Goal: Information Seeking & Learning: Compare options

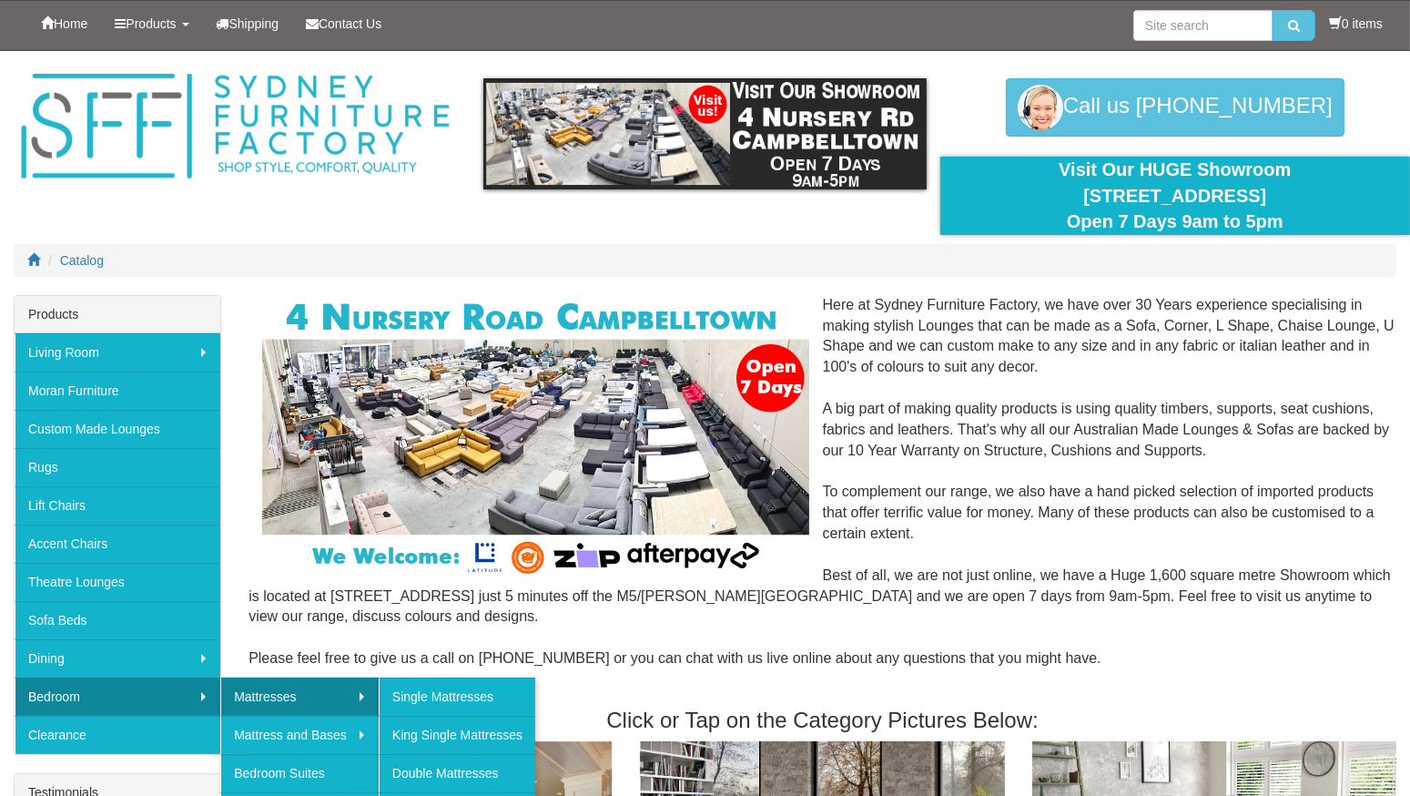
scroll to position [91, 0]
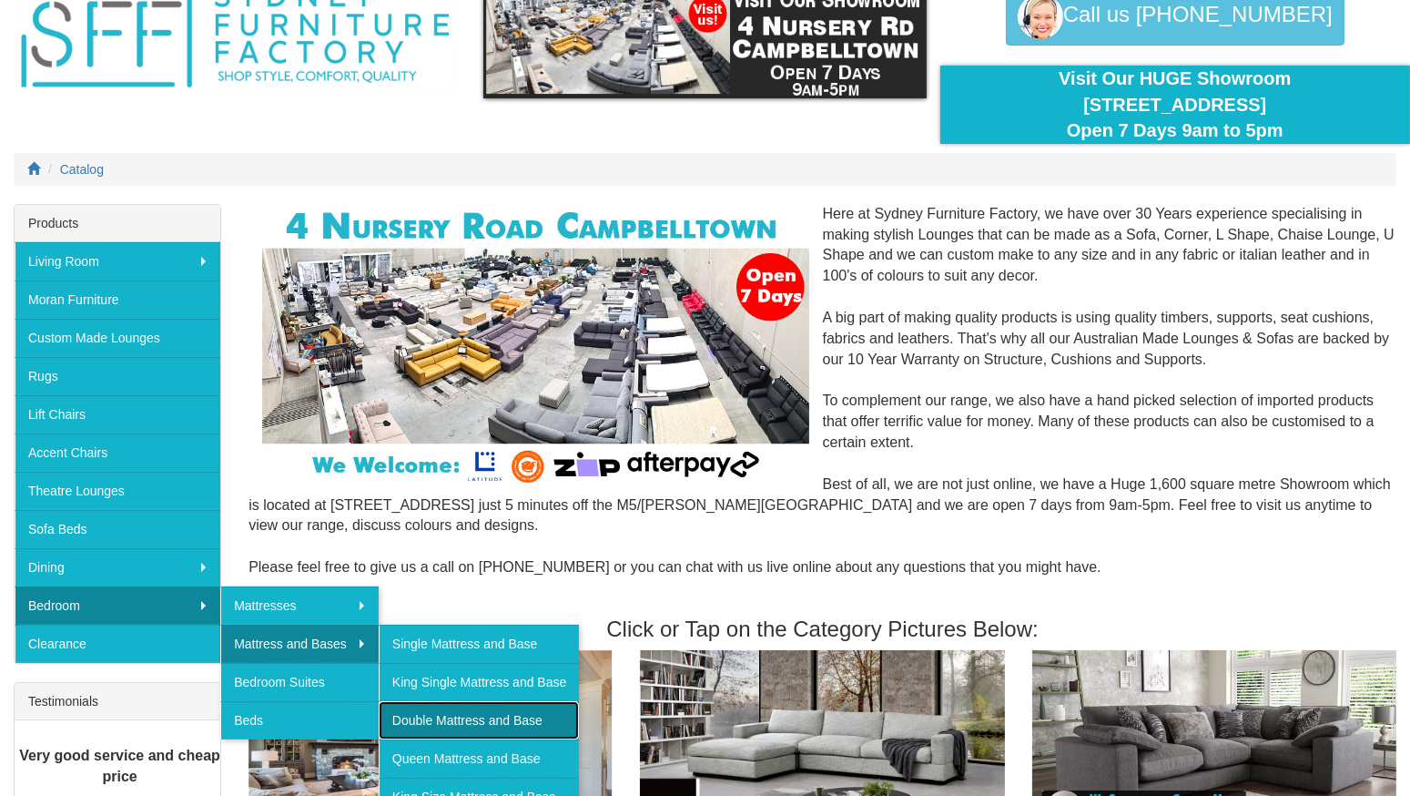
click at [438, 711] on link "Double Mattress and Base" at bounding box center [479, 720] width 200 height 38
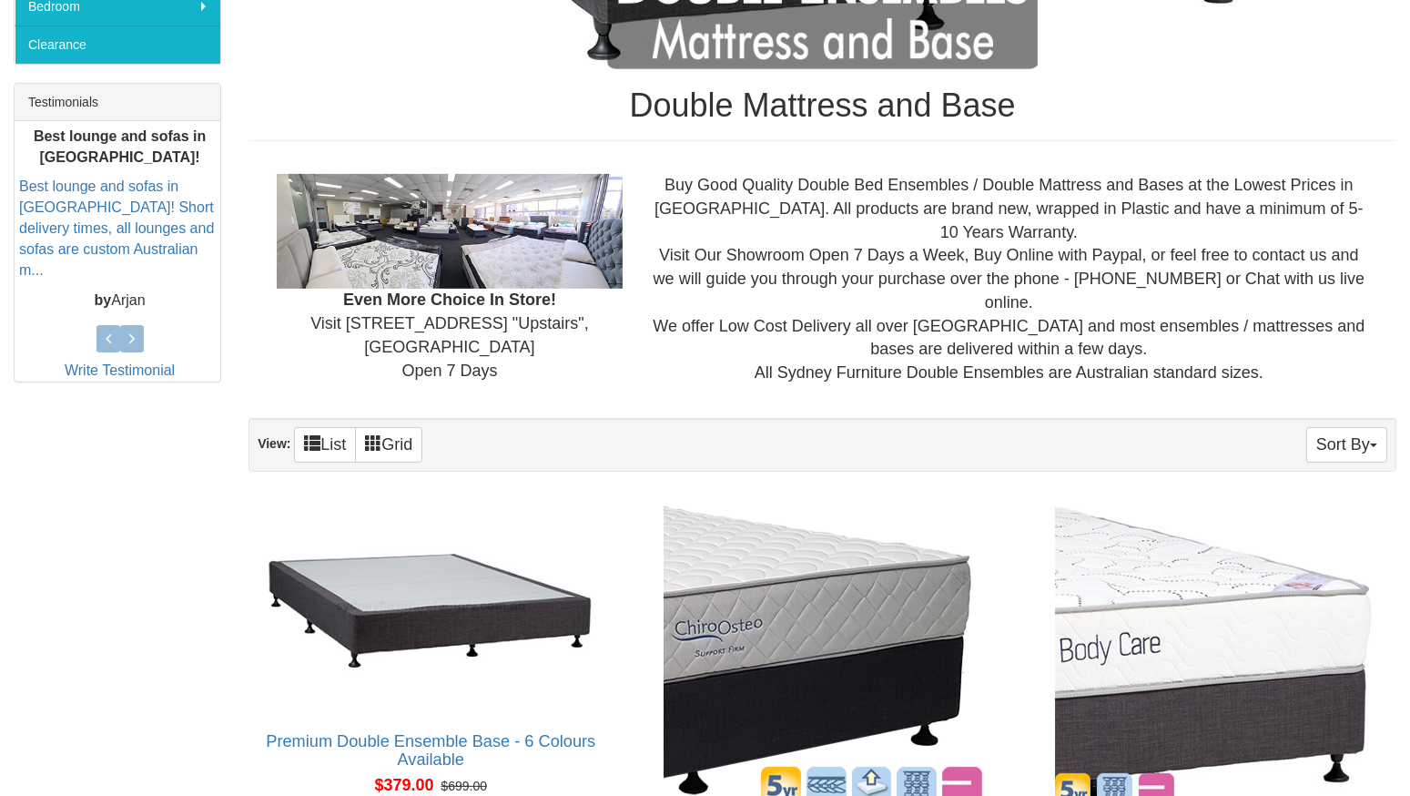
scroll to position [911, 0]
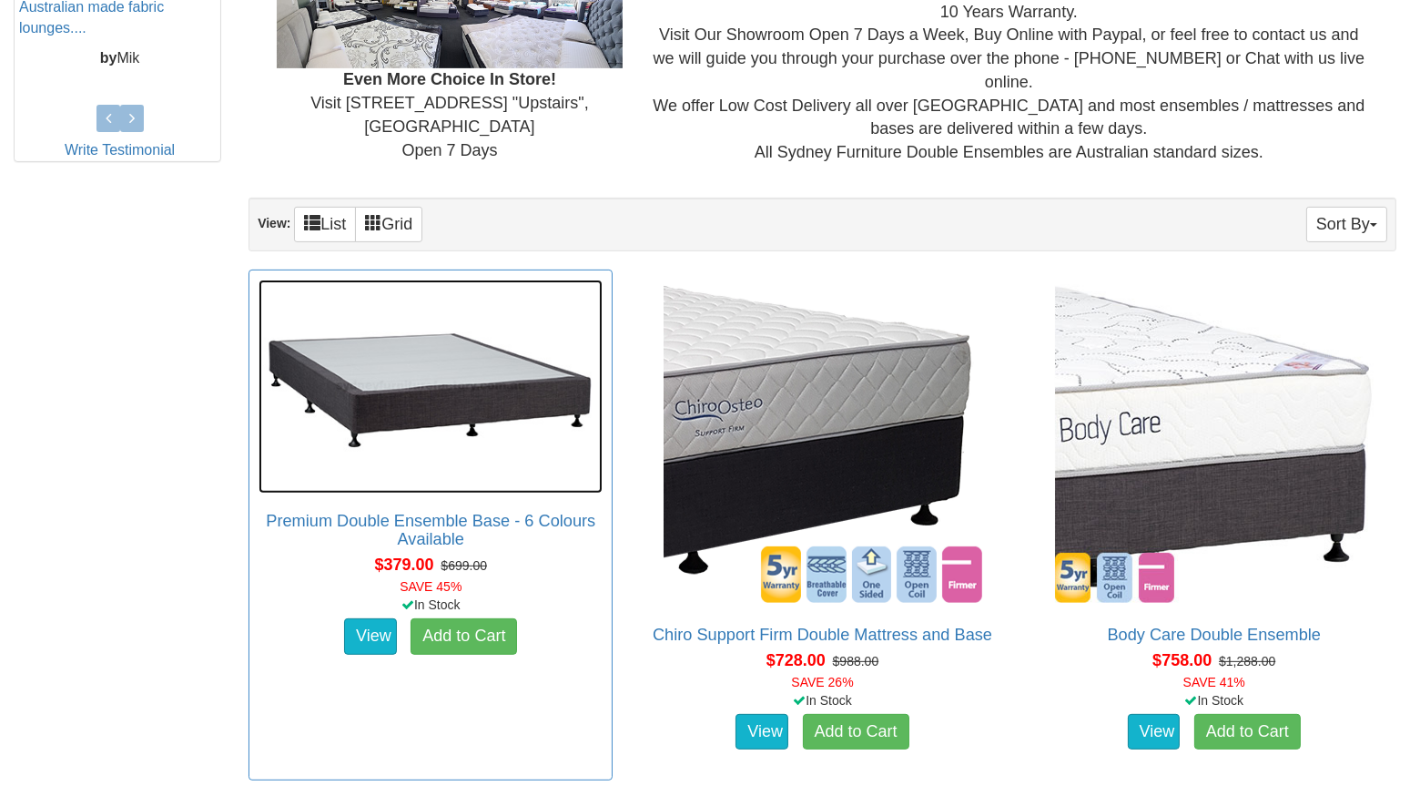
click at [408, 373] on img at bounding box center [431, 387] width 344 height 215
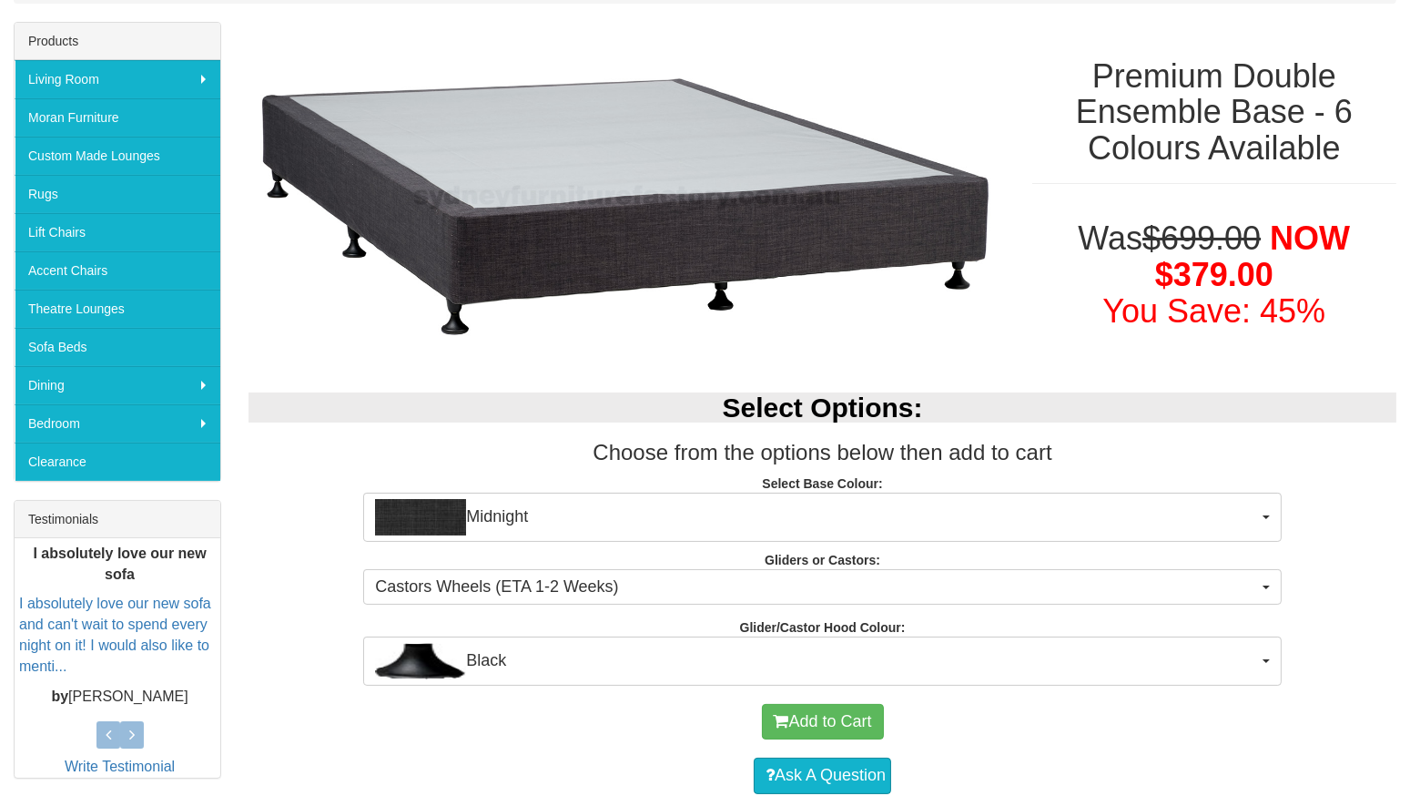
scroll to position [182, 0]
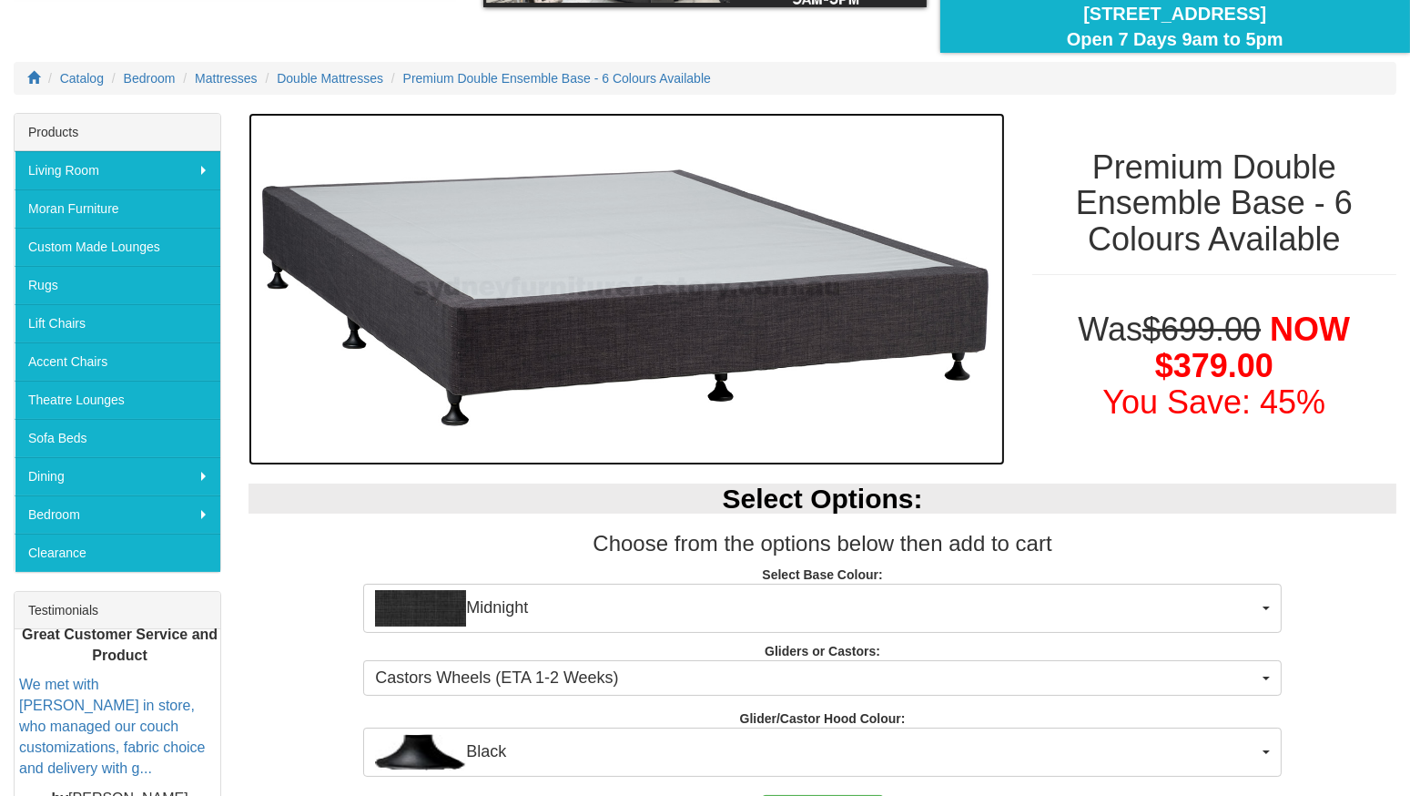
click at [590, 330] on img at bounding box center [627, 289] width 757 height 353
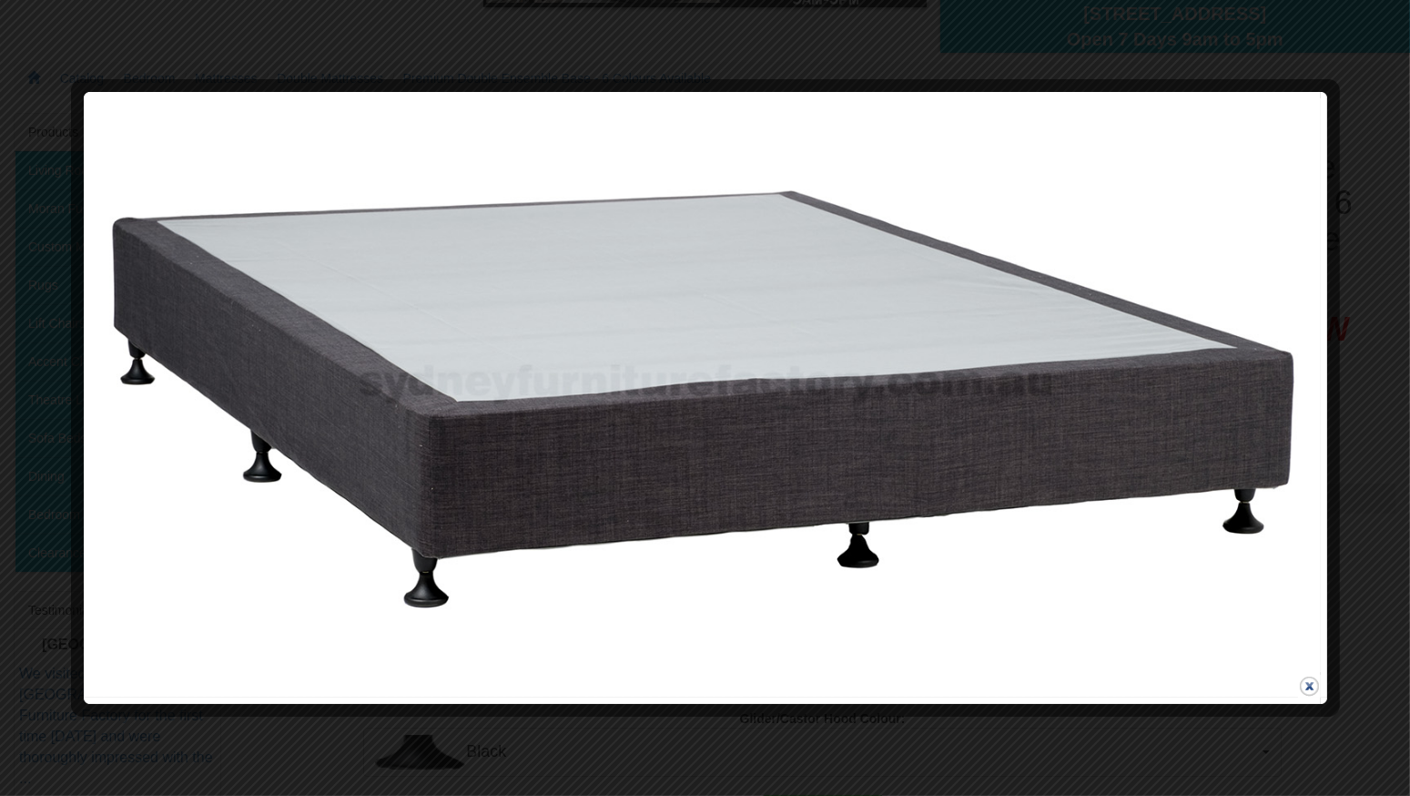
click at [1310, 687] on button "close" at bounding box center [1309, 686] width 23 height 23
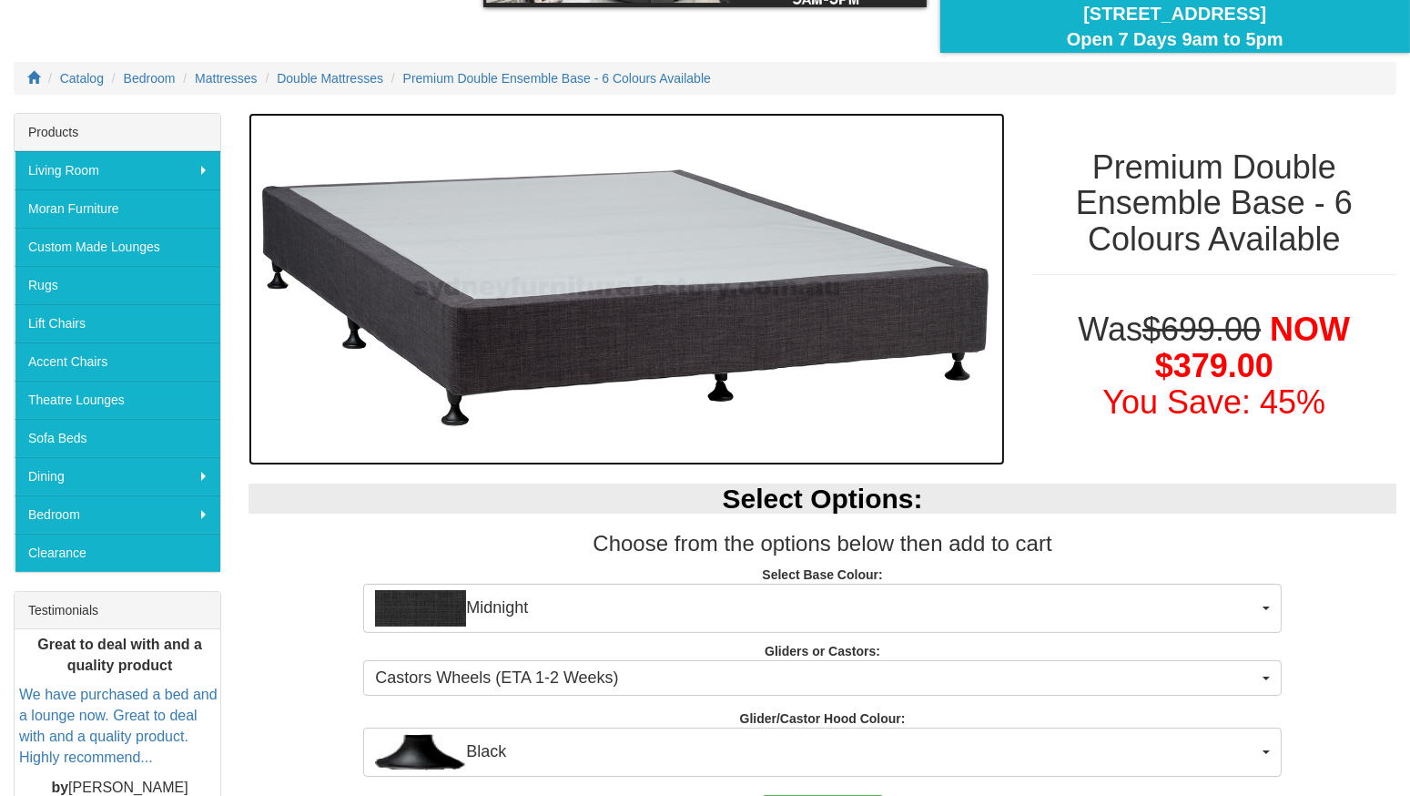
scroll to position [91, 0]
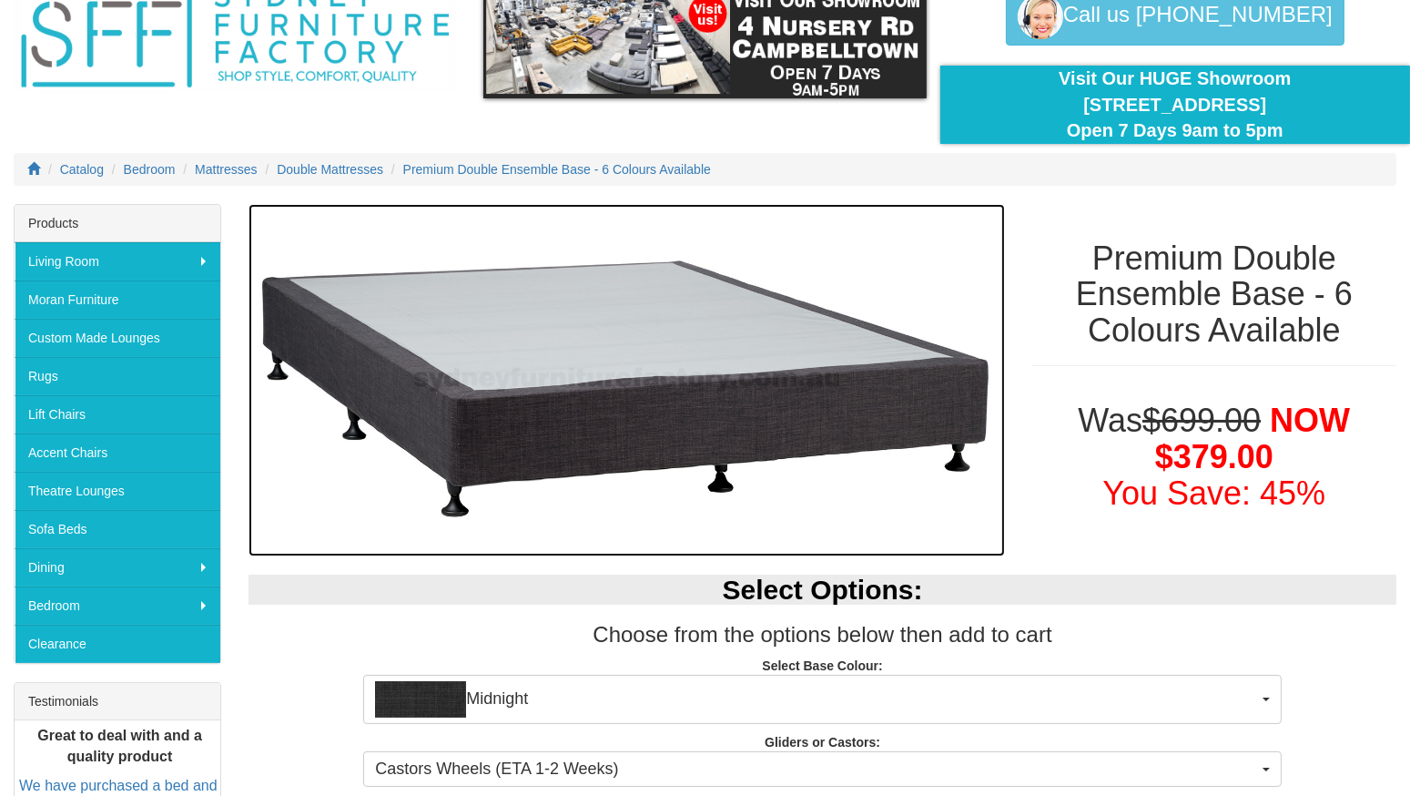
click at [639, 418] on img at bounding box center [627, 380] width 757 height 353
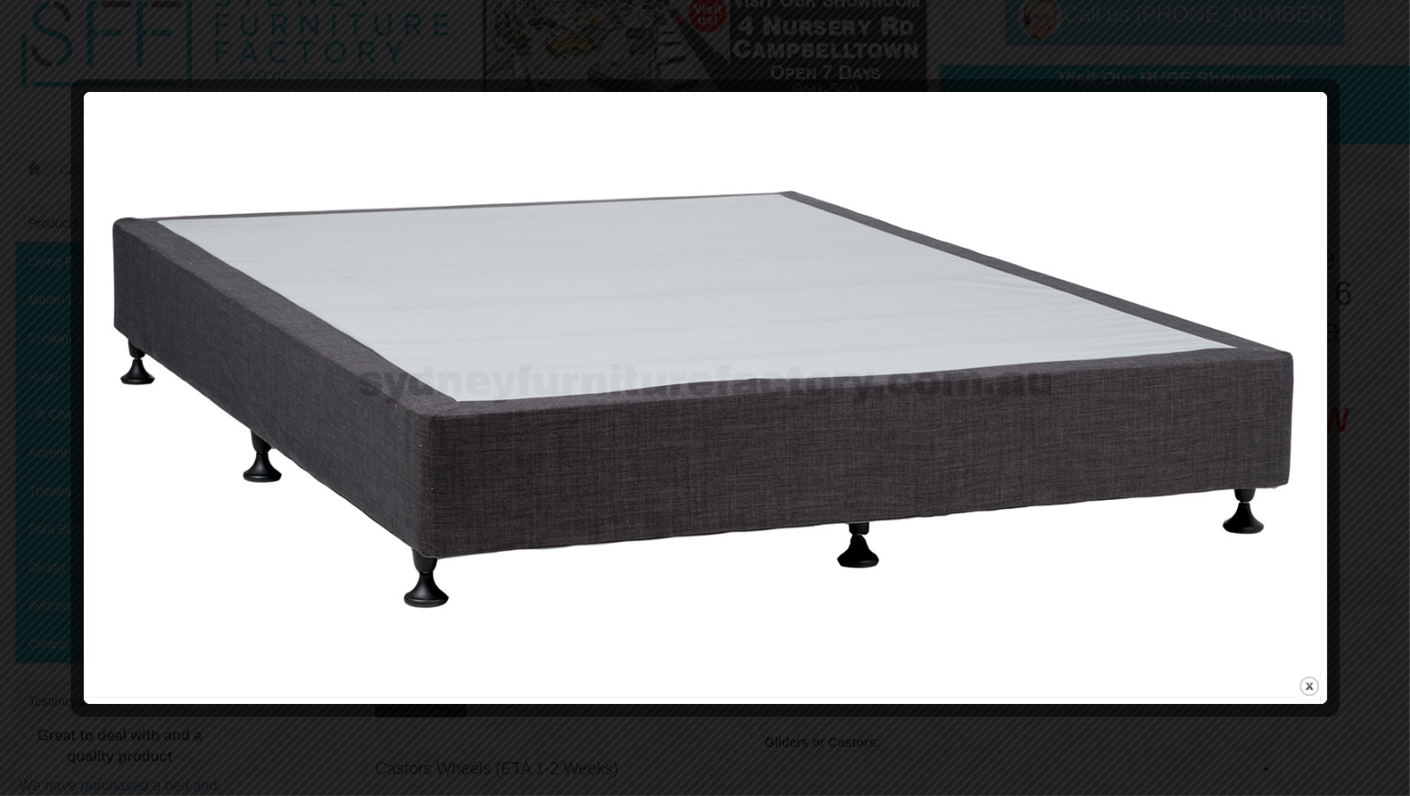
click at [630, 429] on img at bounding box center [705, 385] width 1231 height 574
click at [1310, 686] on button "close" at bounding box center [1309, 686] width 23 height 23
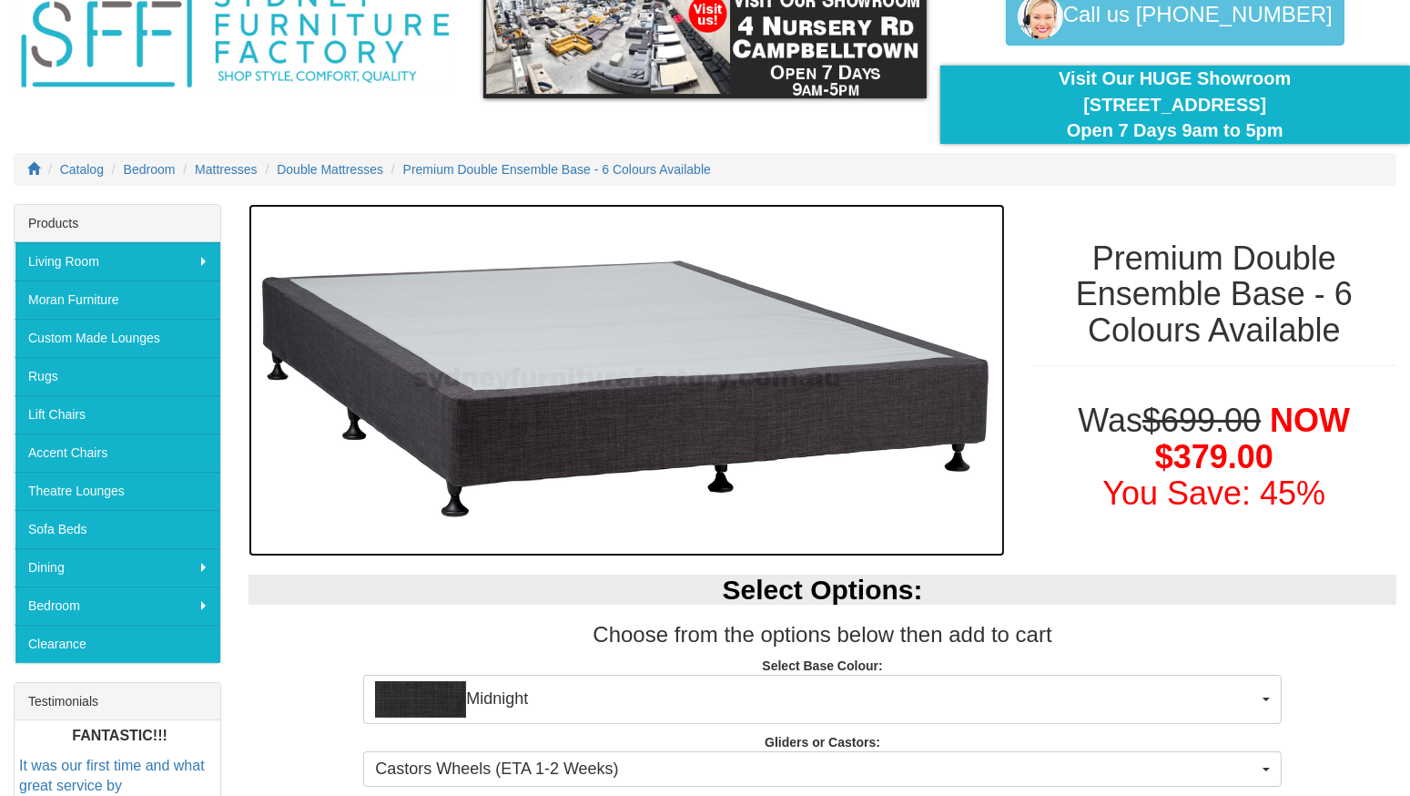
scroll to position [0, 0]
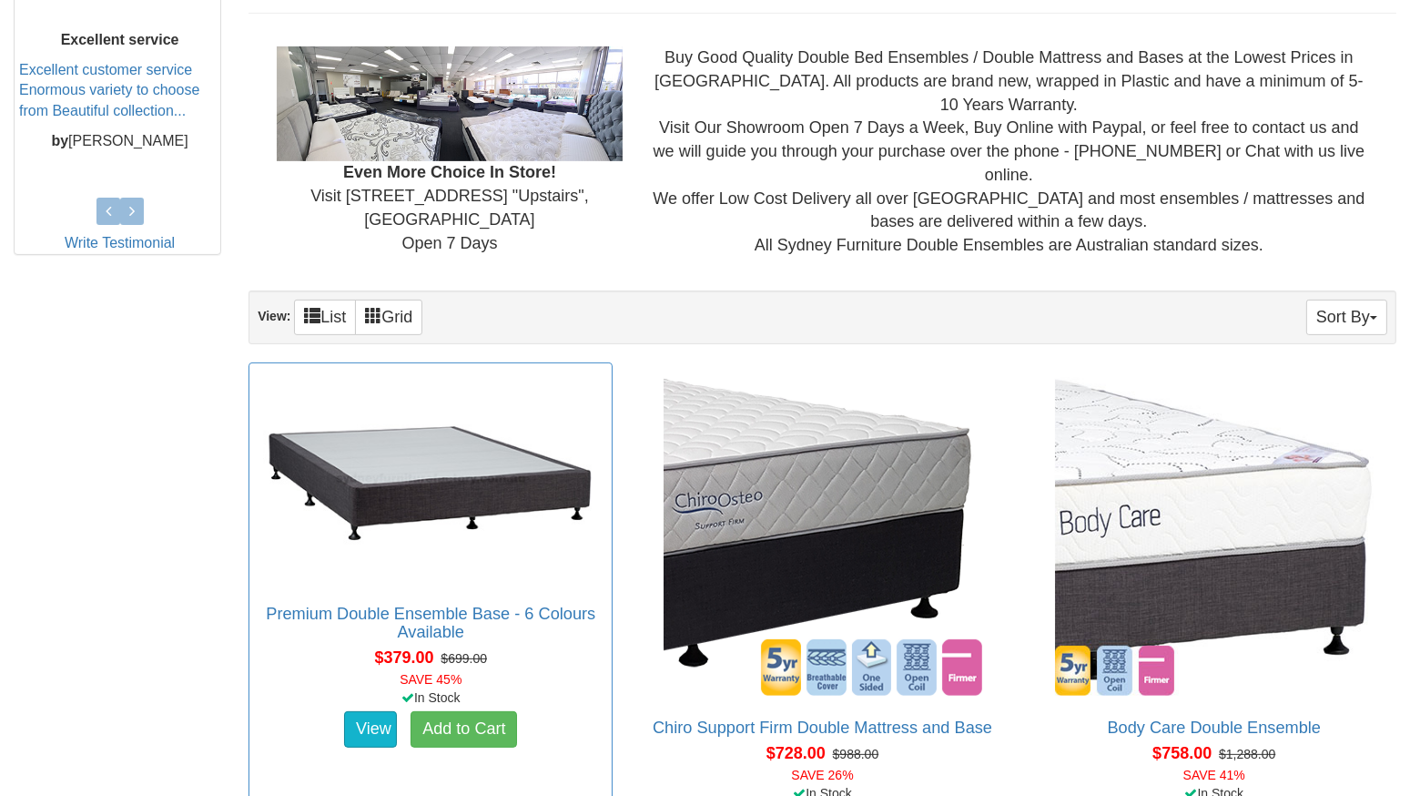
scroll to position [907, 0]
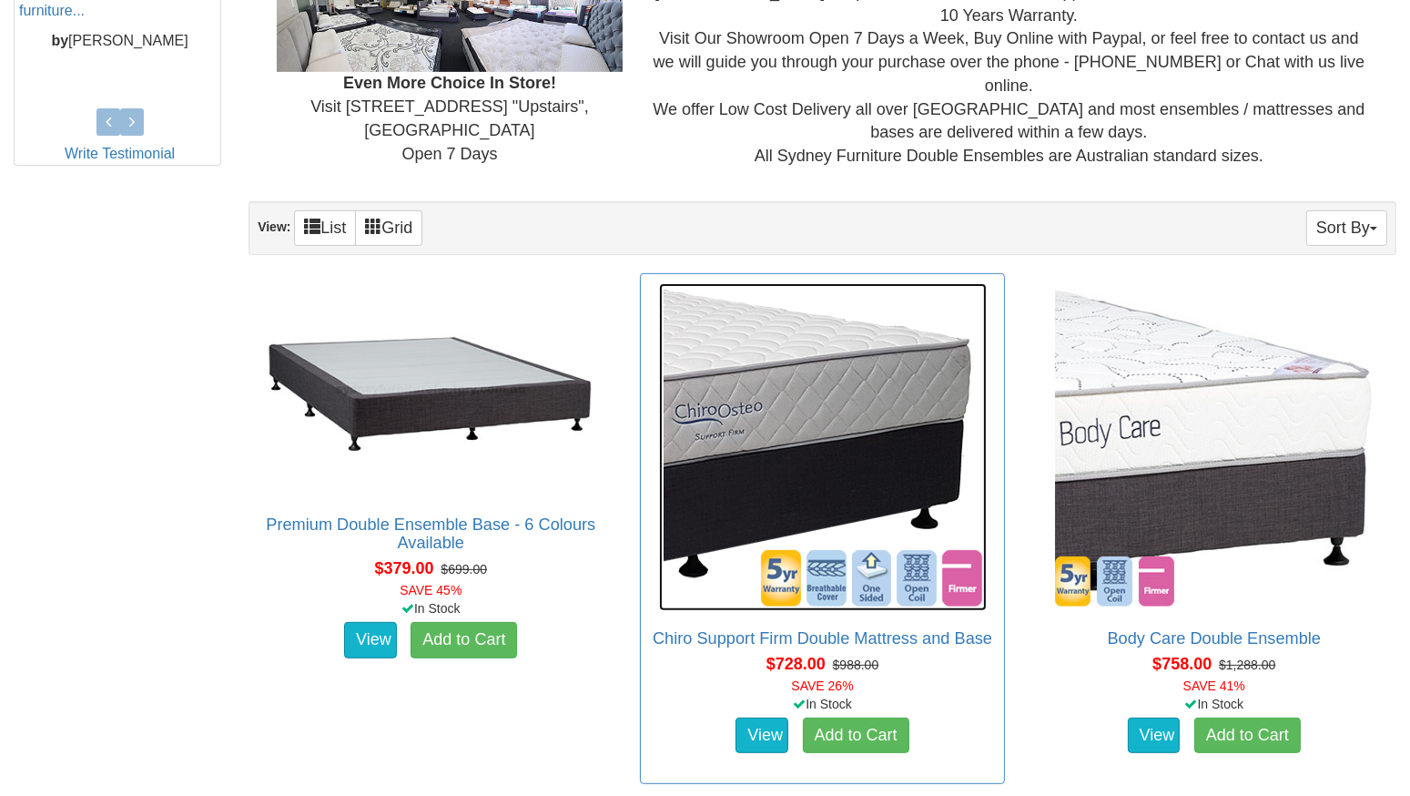
click at [758, 438] on img at bounding box center [823, 447] width 328 height 328
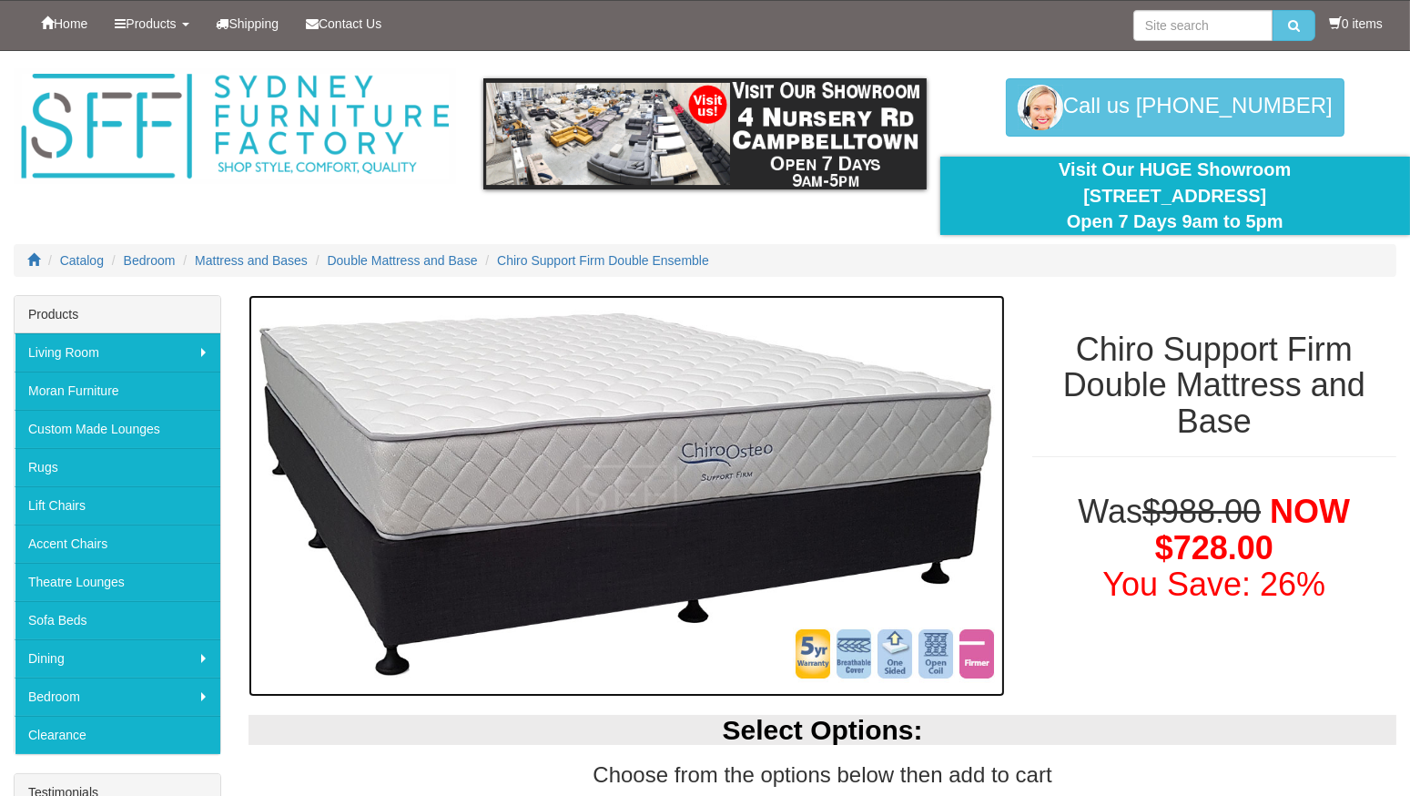
click at [703, 547] on img at bounding box center [627, 496] width 757 height 402
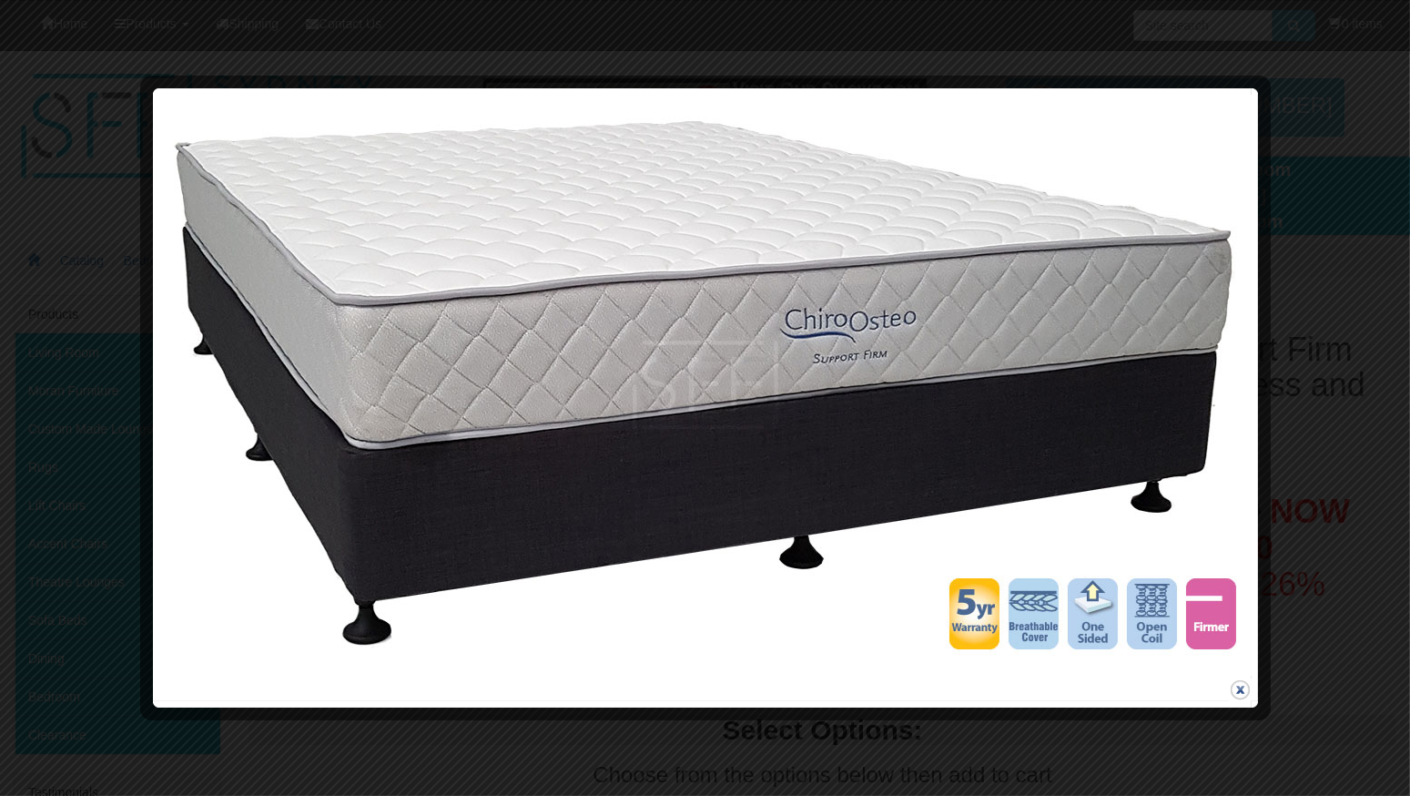
click at [1240, 696] on button "close" at bounding box center [1240, 689] width 23 height 23
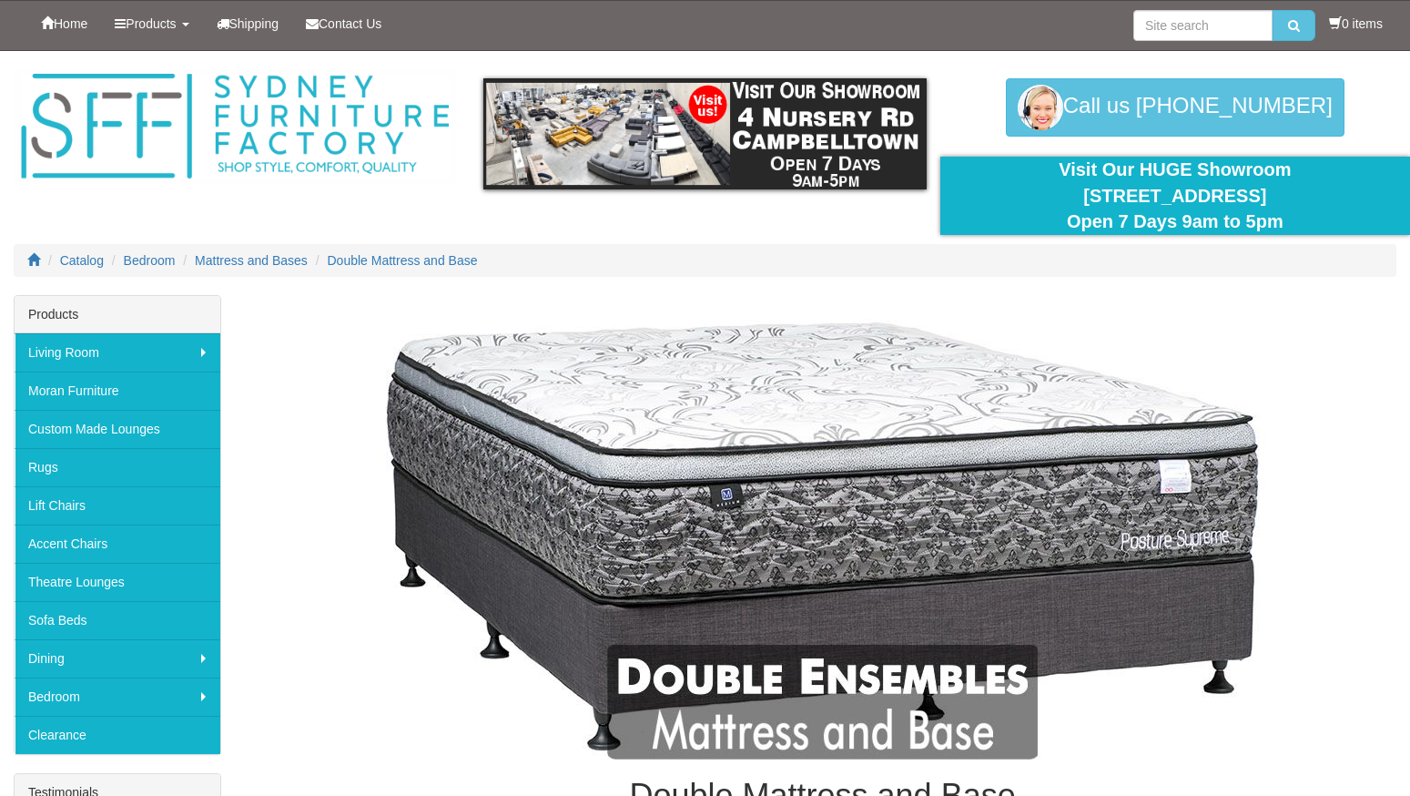
scroll to position [1022, 0]
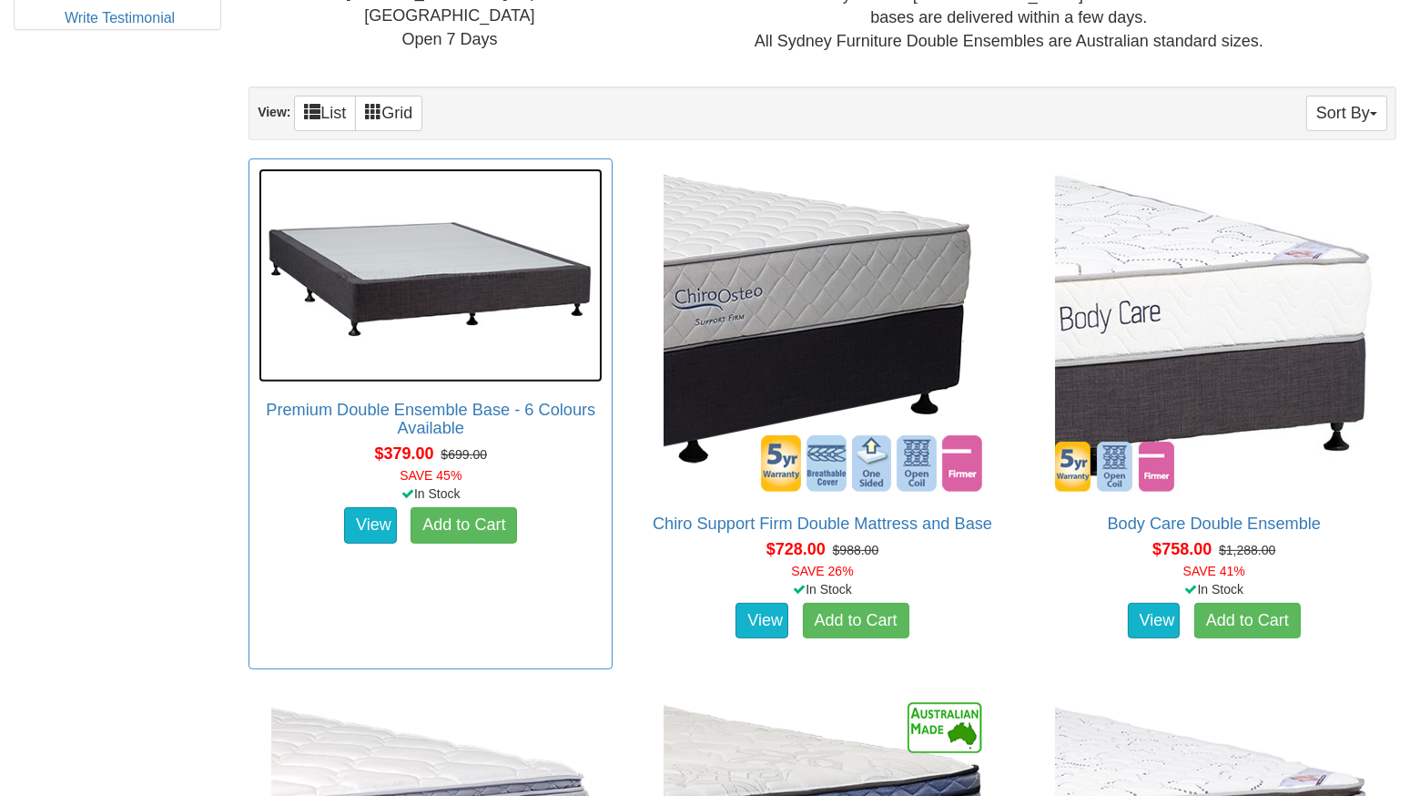
click at [423, 272] on img at bounding box center [431, 275] width 344 height 215
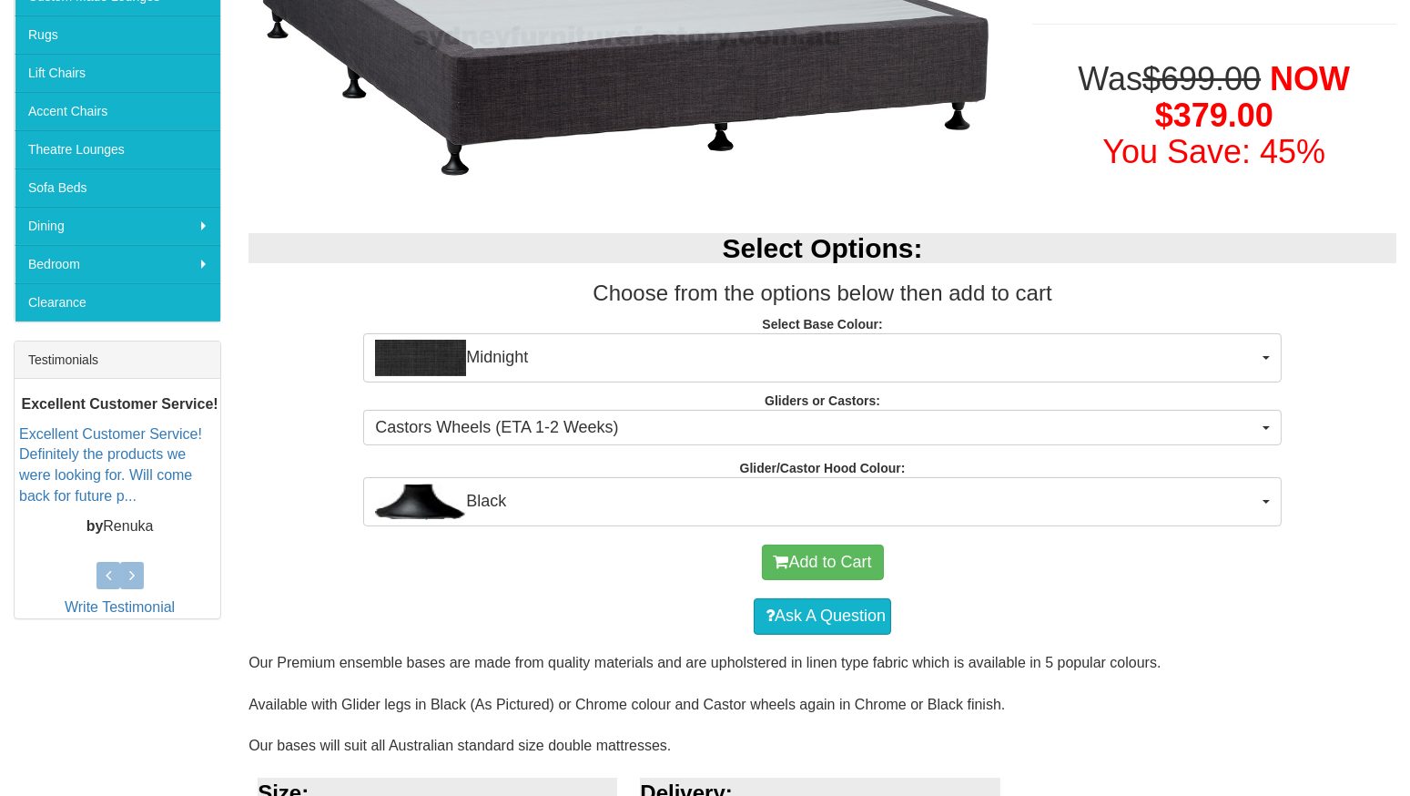
scroll to position [455, 0]
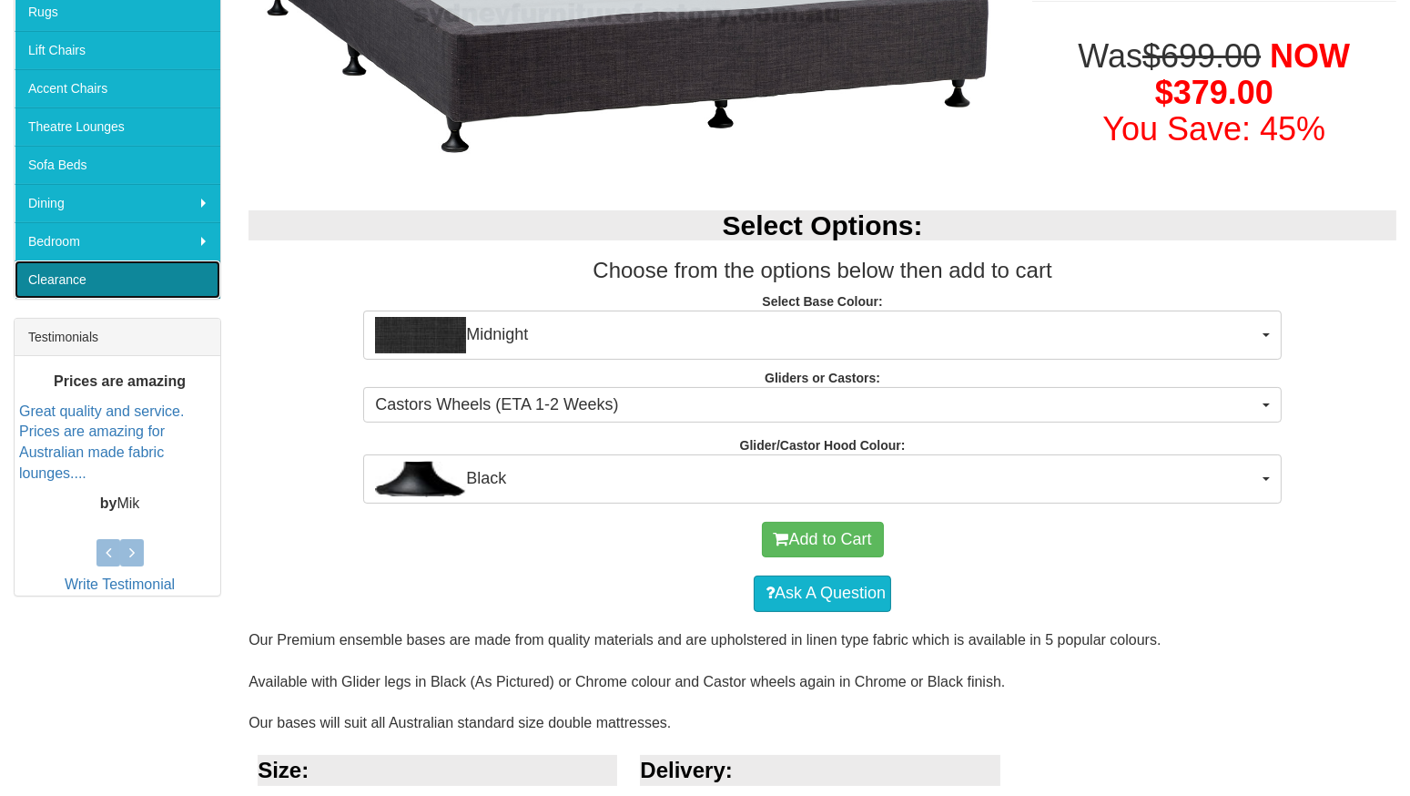
click at [73, 278] on link "Clearance" at bounding box center [118, 279] width 206 height 38
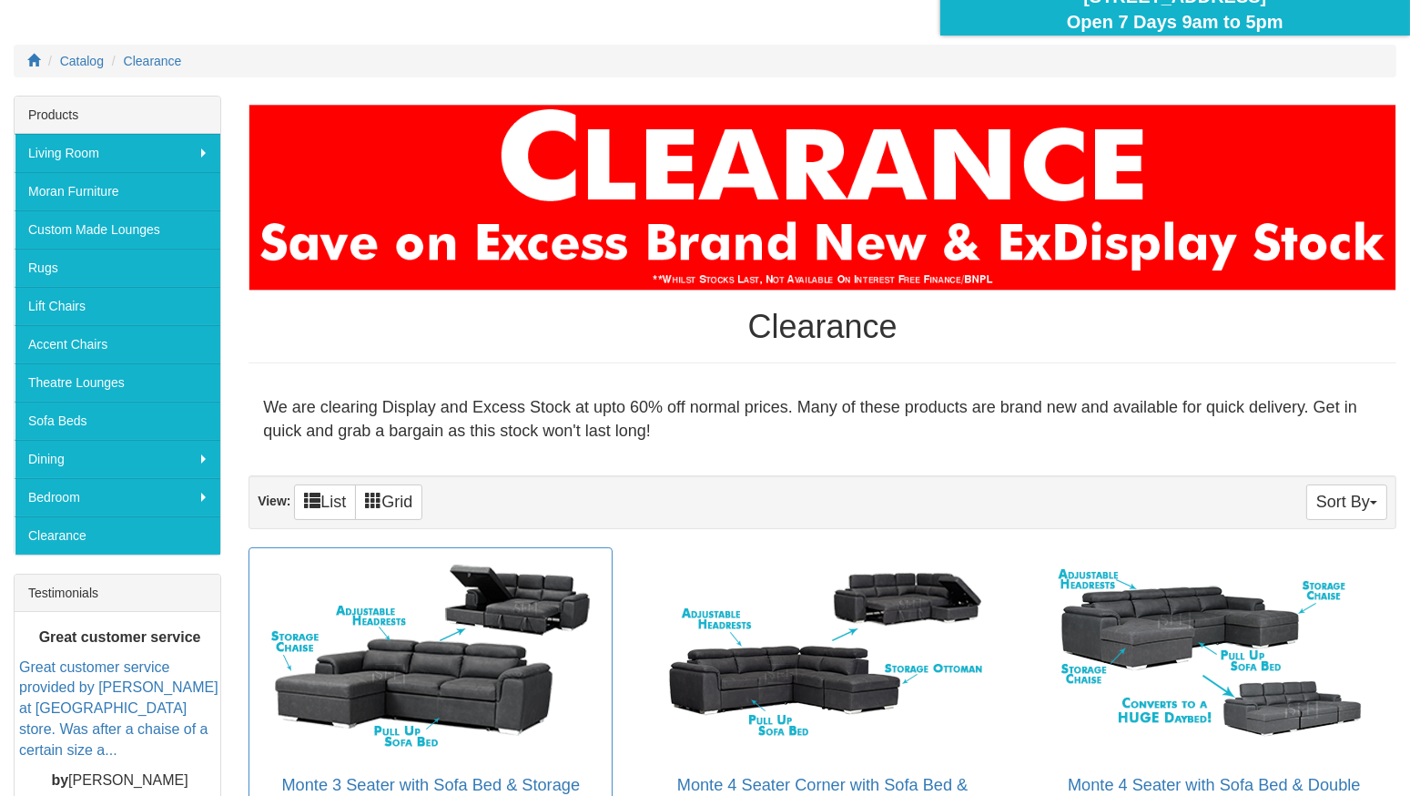
scroll to position [546, 0]
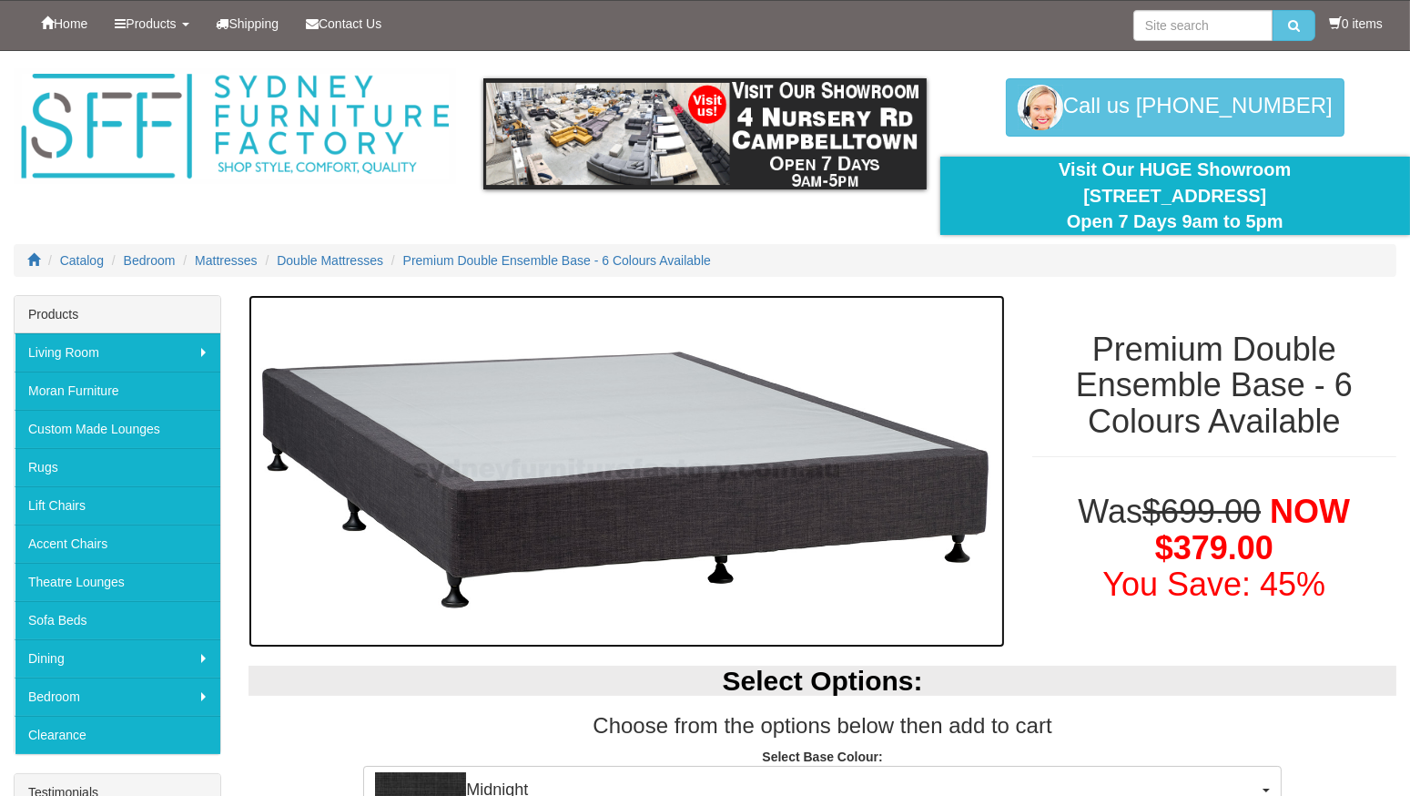
click at [587, 487] on img at bounding box center [627, 471] width 757 height 353
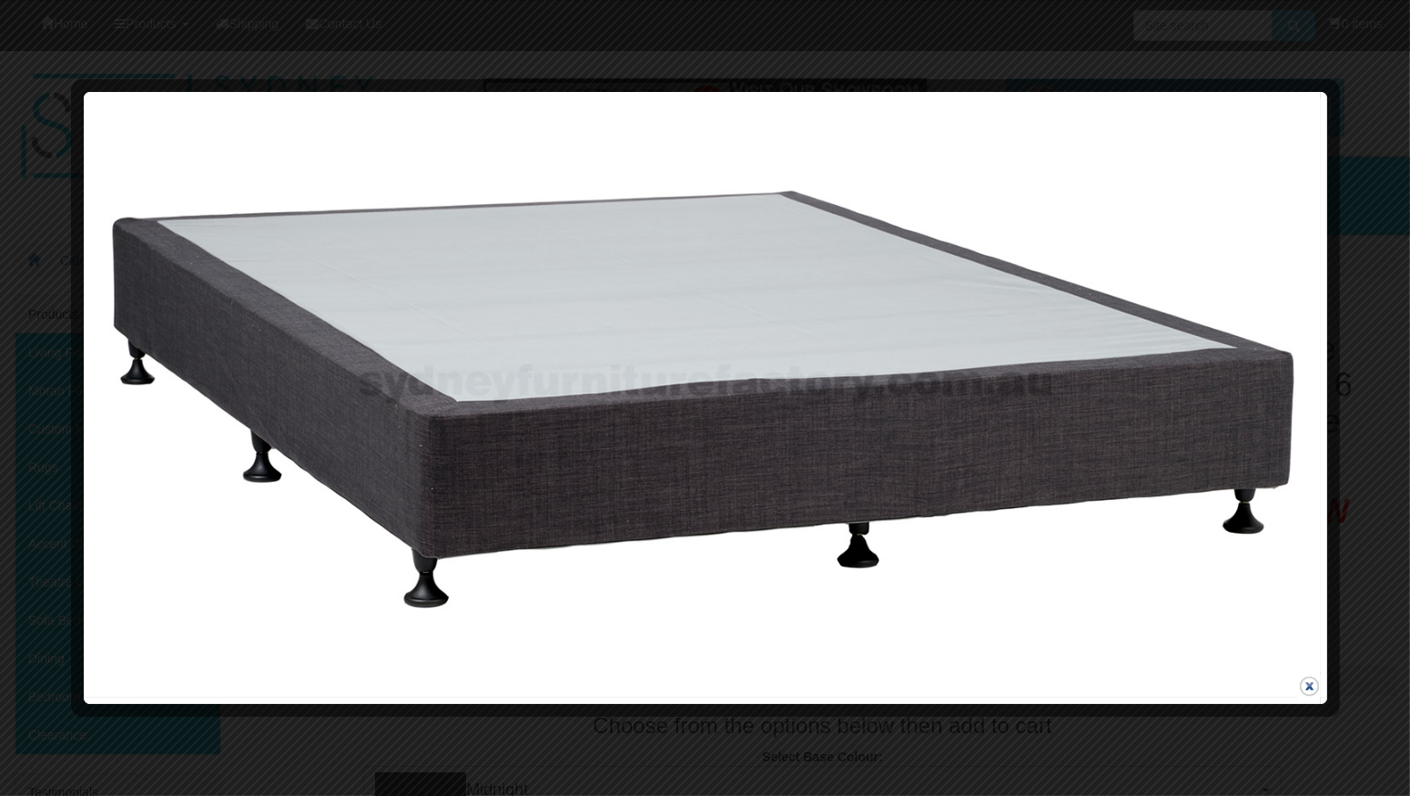
click at [1307, 679] on button "close" at bounding box center [1309, 686] width 23 height 23
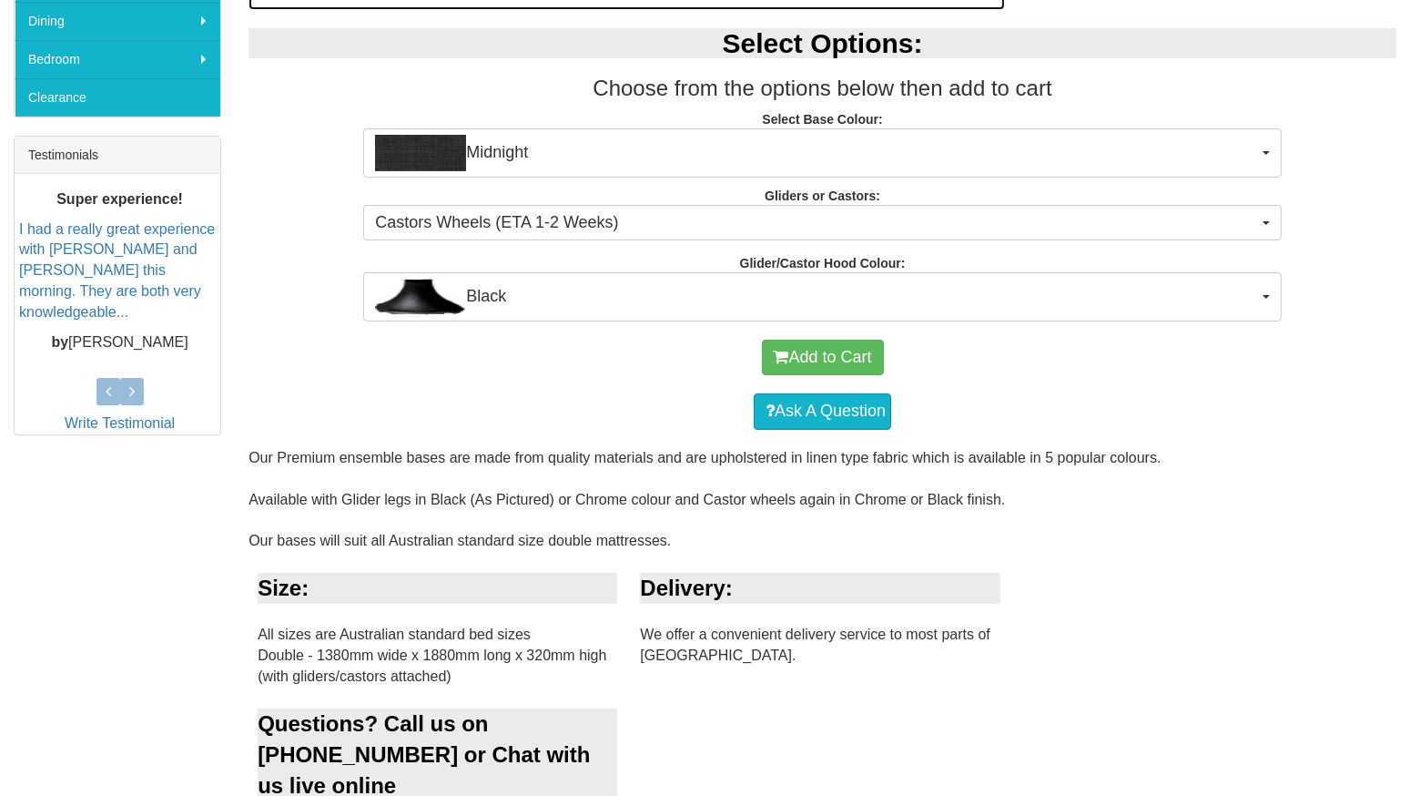
scroll to position [728, 0]
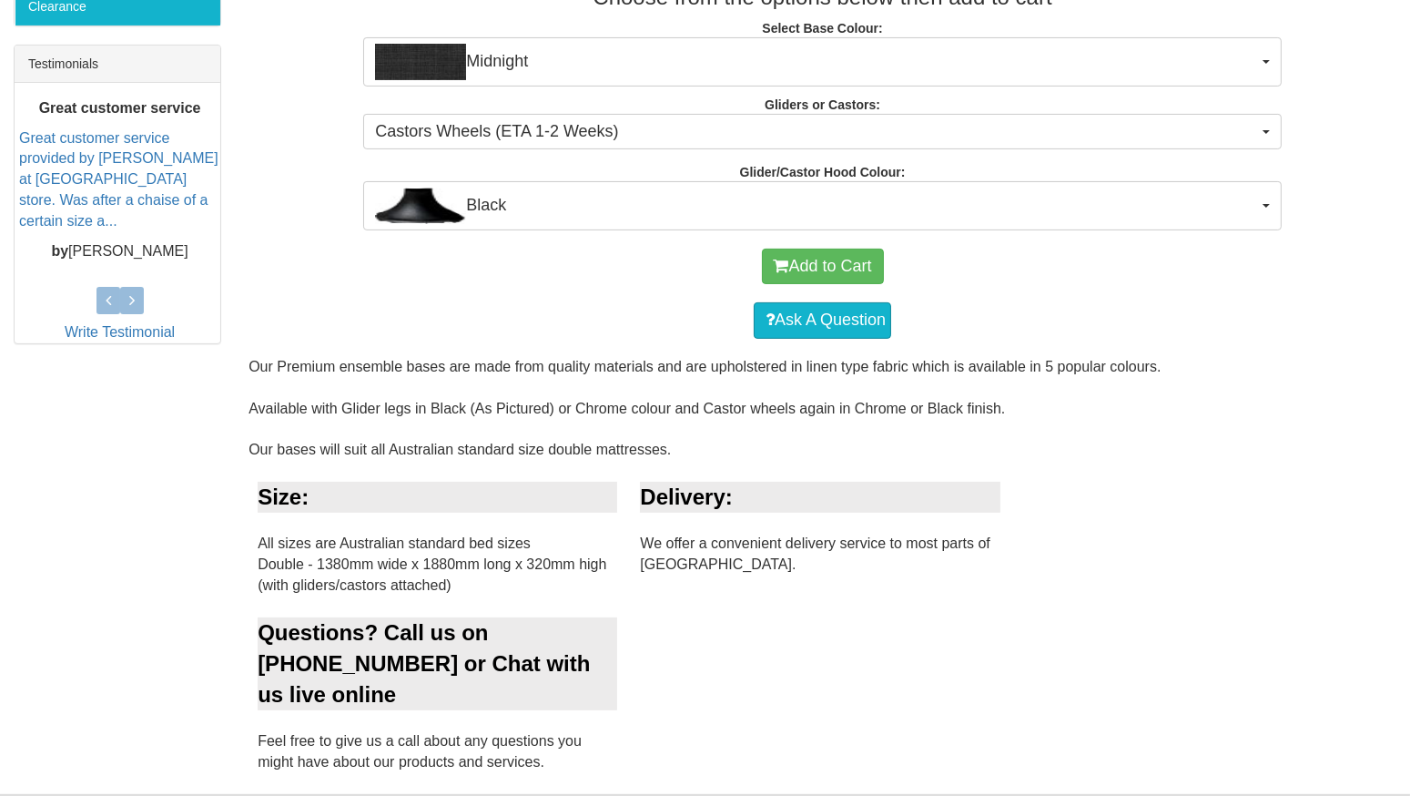
click at [722, 490] on div "Delivery:" at bounding box center [820, 497] width 360 height 31
click at [789, 496] on div "Delivery:" at bounding box center [820, 497] width 360 height 31
click at [555, 499] on div "Size:" at bounding box center [438, 497] width 360 height 31
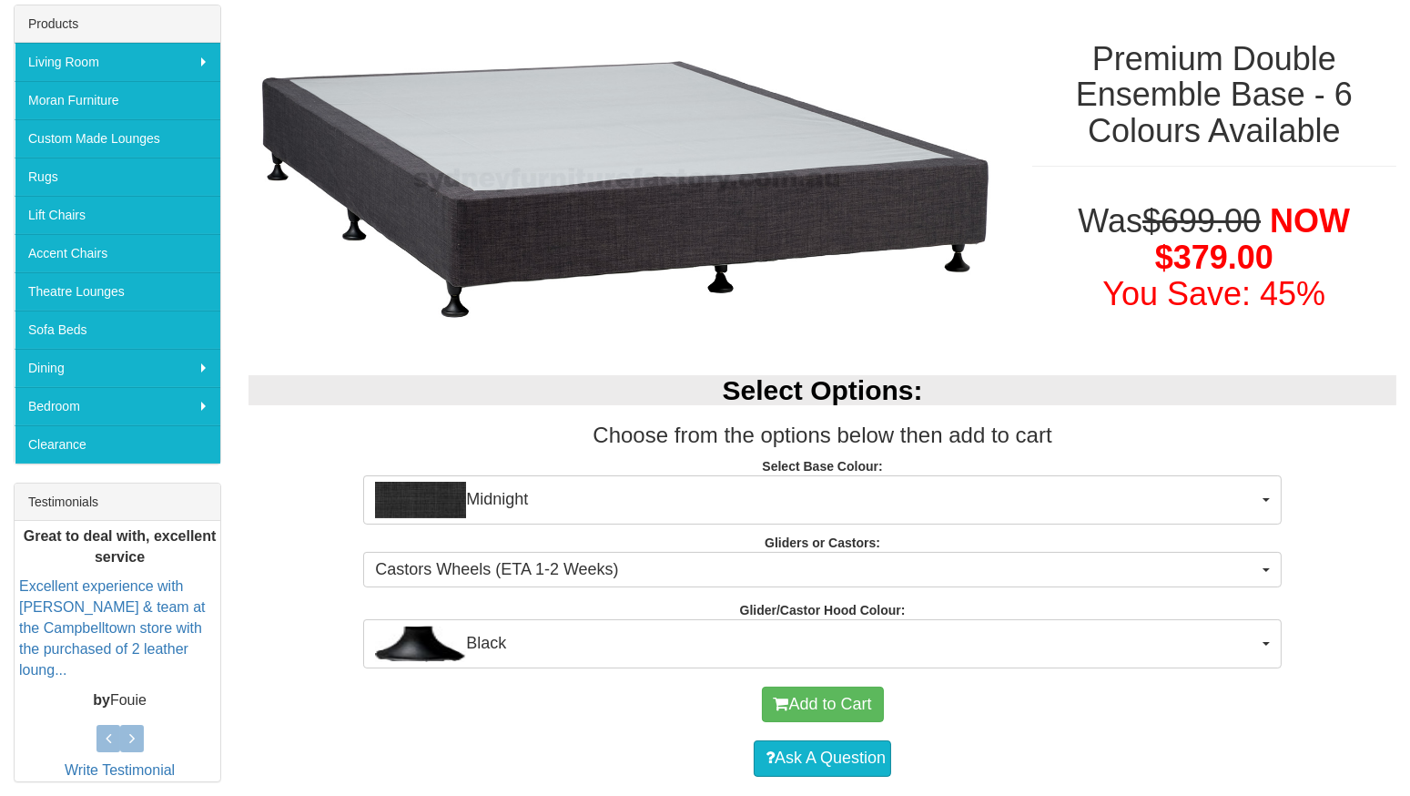
scroll to position [364, 0]
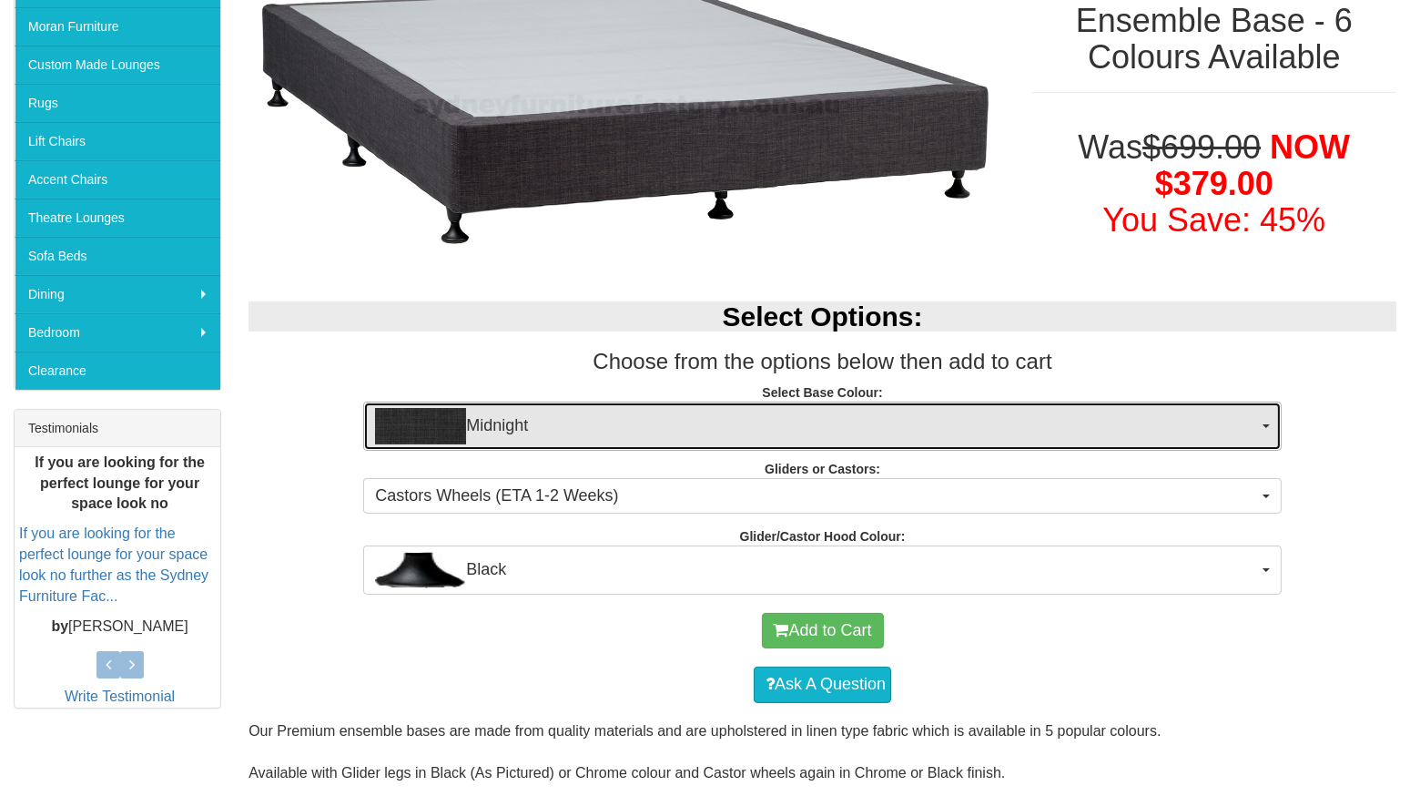
click at [796, 422] on span "Midnight" at bounding box center [816, 426] width 883 height 36
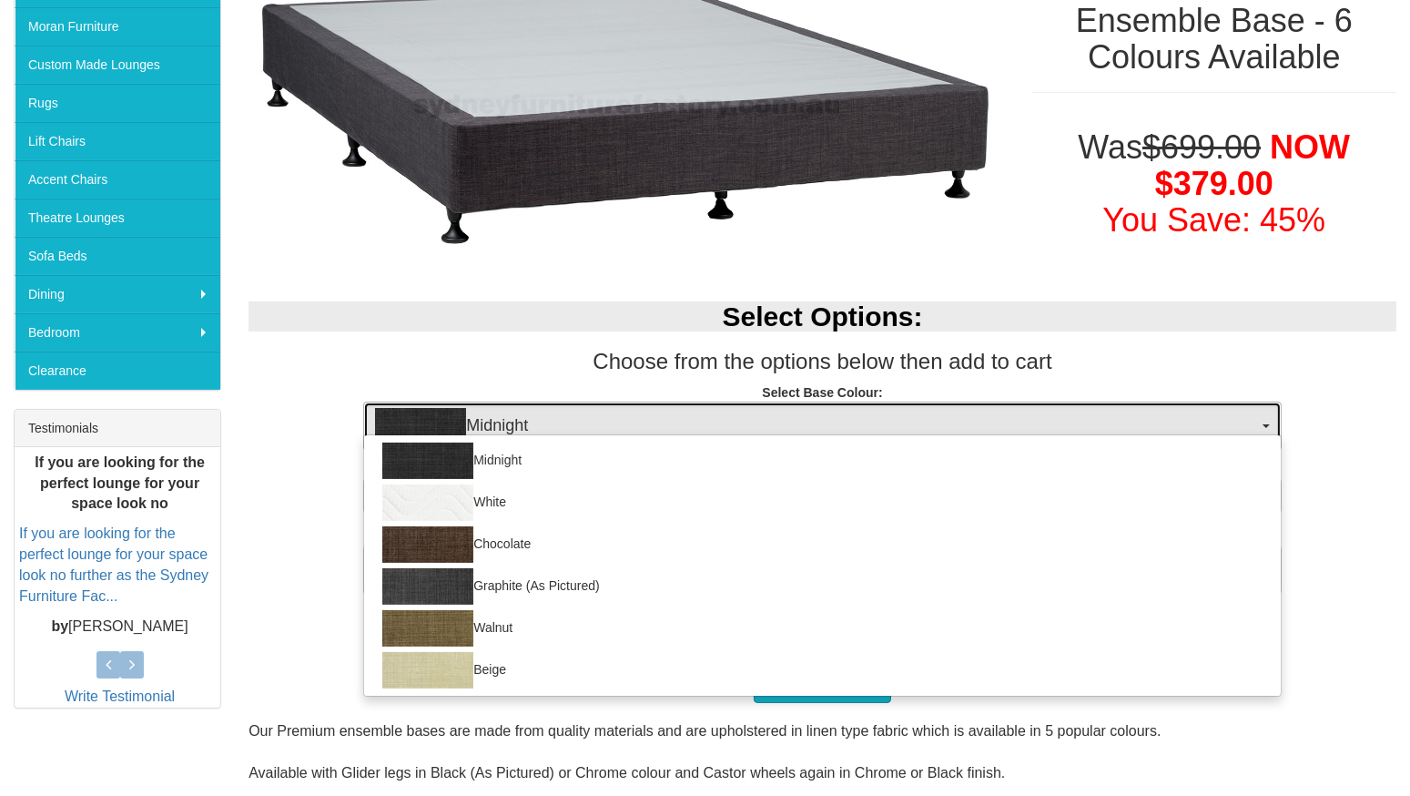
click at [796, 422] on span "Midnight" at bounding box center [816, 426] width 883 height 36
